Goal: Task Accomplishment & Management: Complete application form

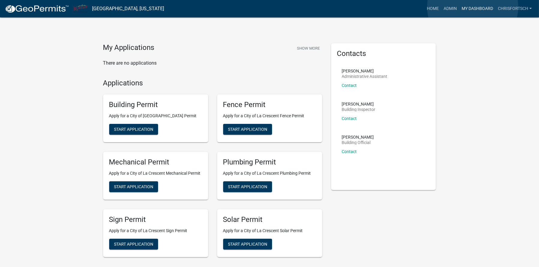
click at [473, 7] on link "My Dashboard" at bounding box center [478, 8] width 36 height 11
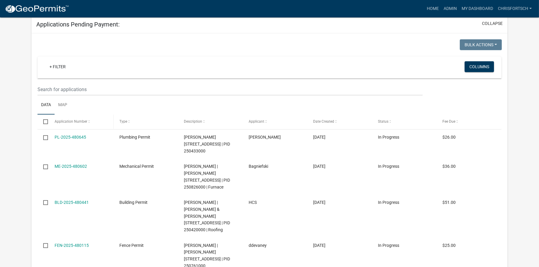
scroll to position [538, 0]
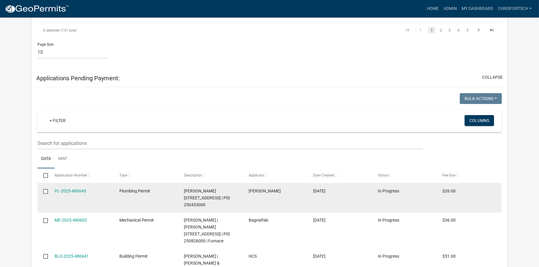
click at [72, 193] on link "PL-2025-480645" at bounding box center [71, 190] width 32 height 5
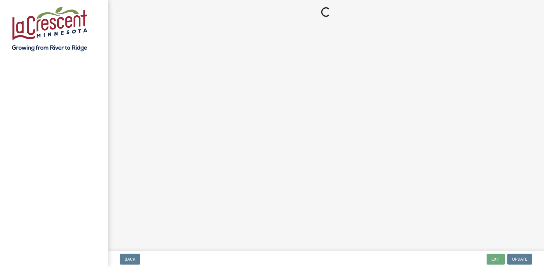
select select "3: 3"
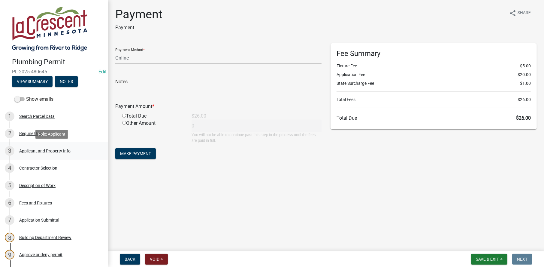
click at [32, 149] on div "Applicant and Property Info" at bounding box center [44, 151] width 51 height 4
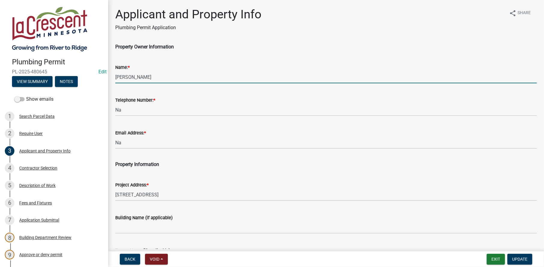
click at [136, 75] on input "[PERSON_NAME]" at bounding box center [325, 77] width 421 height 12
click at [165, 77] on input "[PERSON_NAME]" at bounding box center [325, 77] width 421 height 12
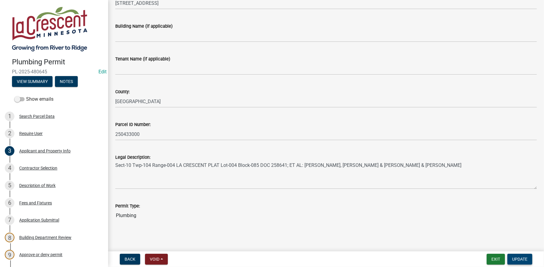
scroll to position [192, 0]
type input "[PERSON_NAME]"
click at [521, 258] on span "Update" at bounding box center [519, 258] width 15 height 5
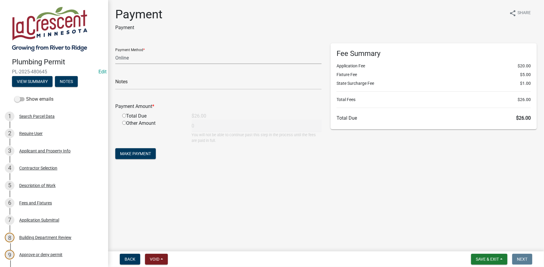
click at [134, 57] on select "Credit Card POS Check Cash Online" at bounding box center [218, 58] width 206 height 12
select select "2: 1"
click at [115, 52] on select "Credit Card POS Check Cash Online" at bounding box center [218, 58] width 206 height 12
click at [124, 115] on input "radio" at bounding box center [124, 115] width 4 height 4
radio input "true"
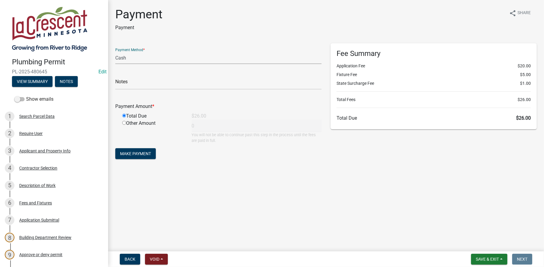
type input "26"
click at [134, 155] on span "Make Payment" at bounding box center [135, 153] width 31 height 5
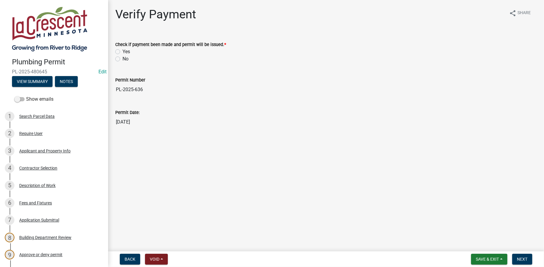
click at [122, 51] on label "Yes" at bounding box center [126, 51] width 8 height 7
click at [122, 51] on input "Yes" at bounding box center [124, 50] width 4 height 4
radio input "true"
click at [524, 256] on span "Next" at bounding box center [522, 258] width 11 height 5
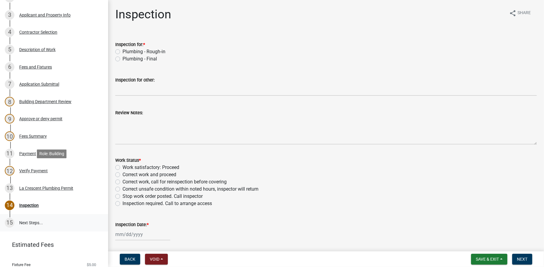
scroll to position [180, 0]
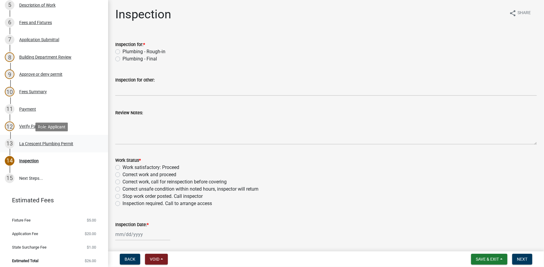
click at [32, 144] on div "La Crescent Plumbing Permit" at bounding box center [46, 143] width 54 height 4
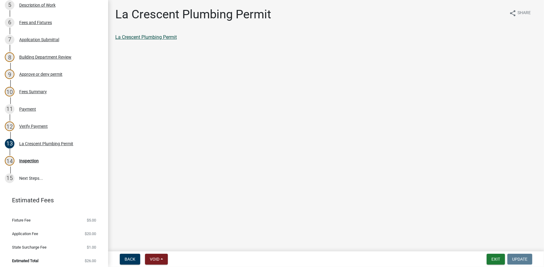
click at [139, 35] on link "La Crescent Plumbing Permit" at bounding box center [146, 37] width 62 height 6
